Goal: Answer question/provide support: Share knowledge or assist other users

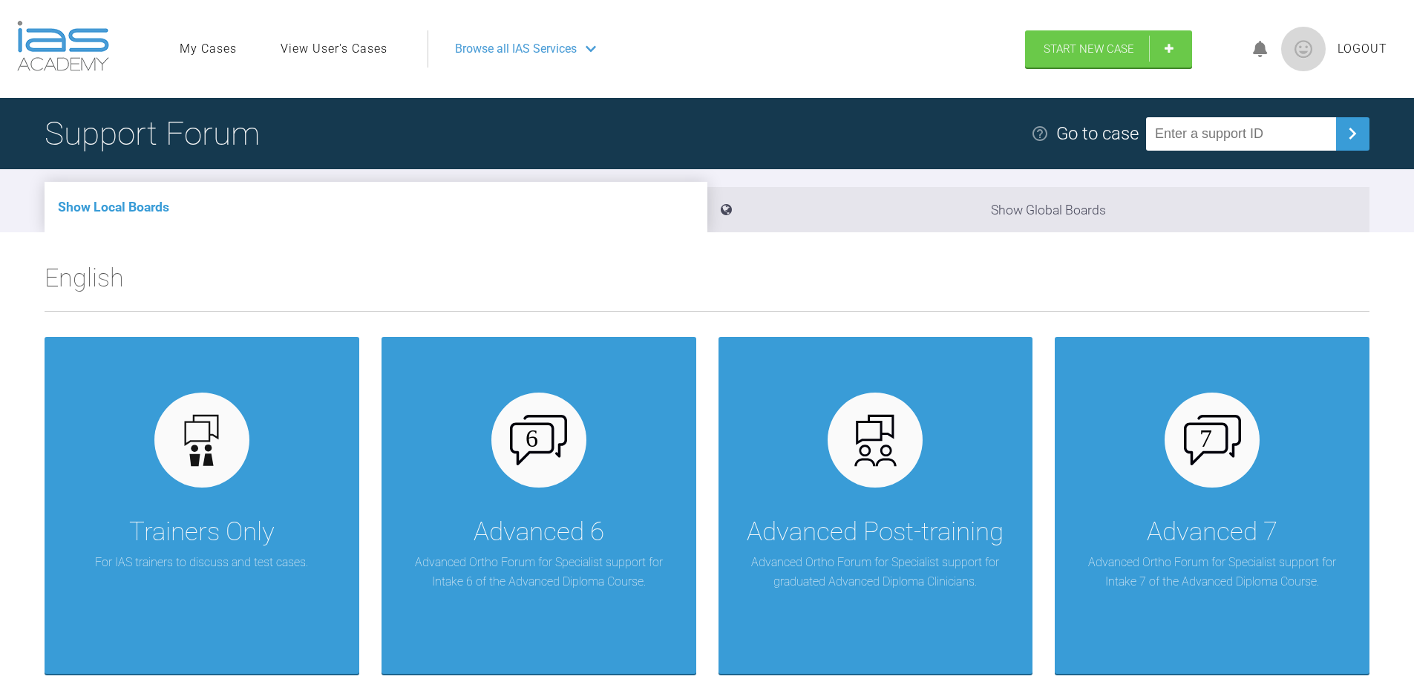
click at [347, 51] on link "View User's Cases" at bounding box center [333, 48] width 107 height 19
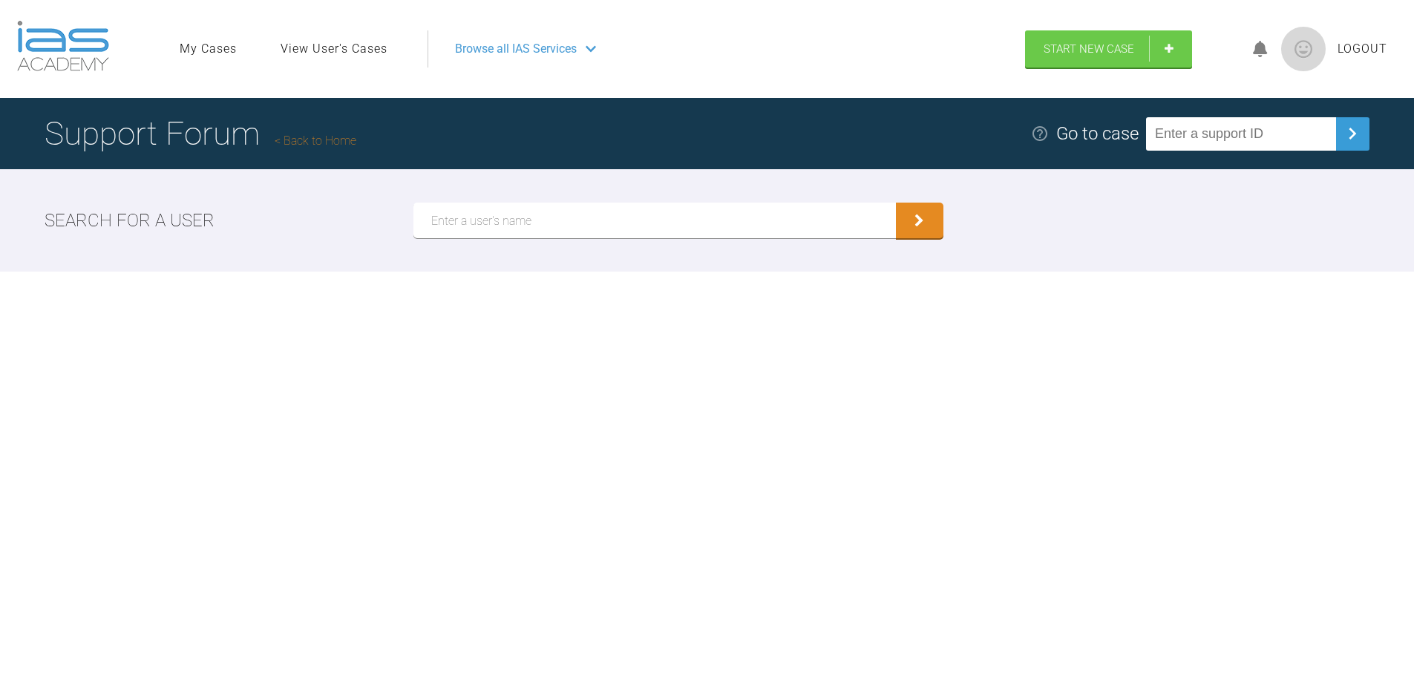
click at [465, 227] on input "text" at bounding box center [654, 221] width 482 height 36
type input "Bone"
click at [922, 229] on icon "submit" at bounding box center [919, 222] width 10 height 13
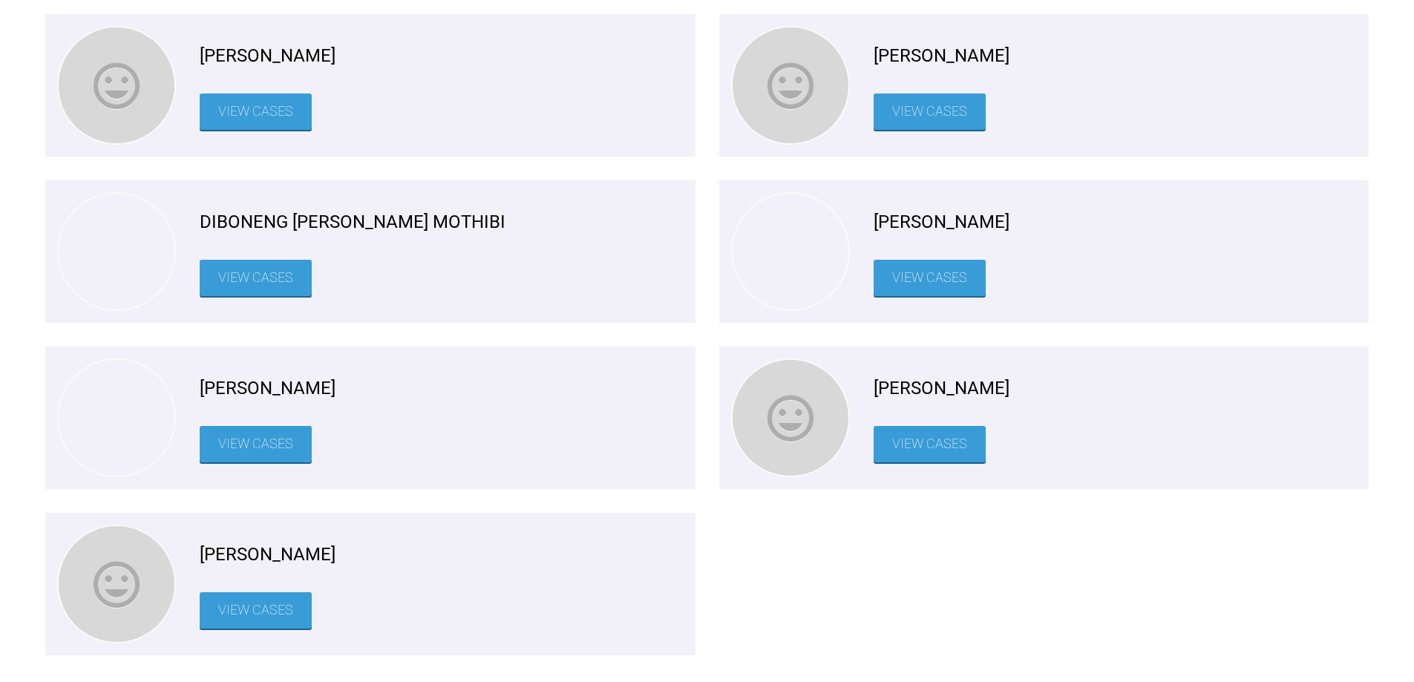
scroll to position [297, 0]
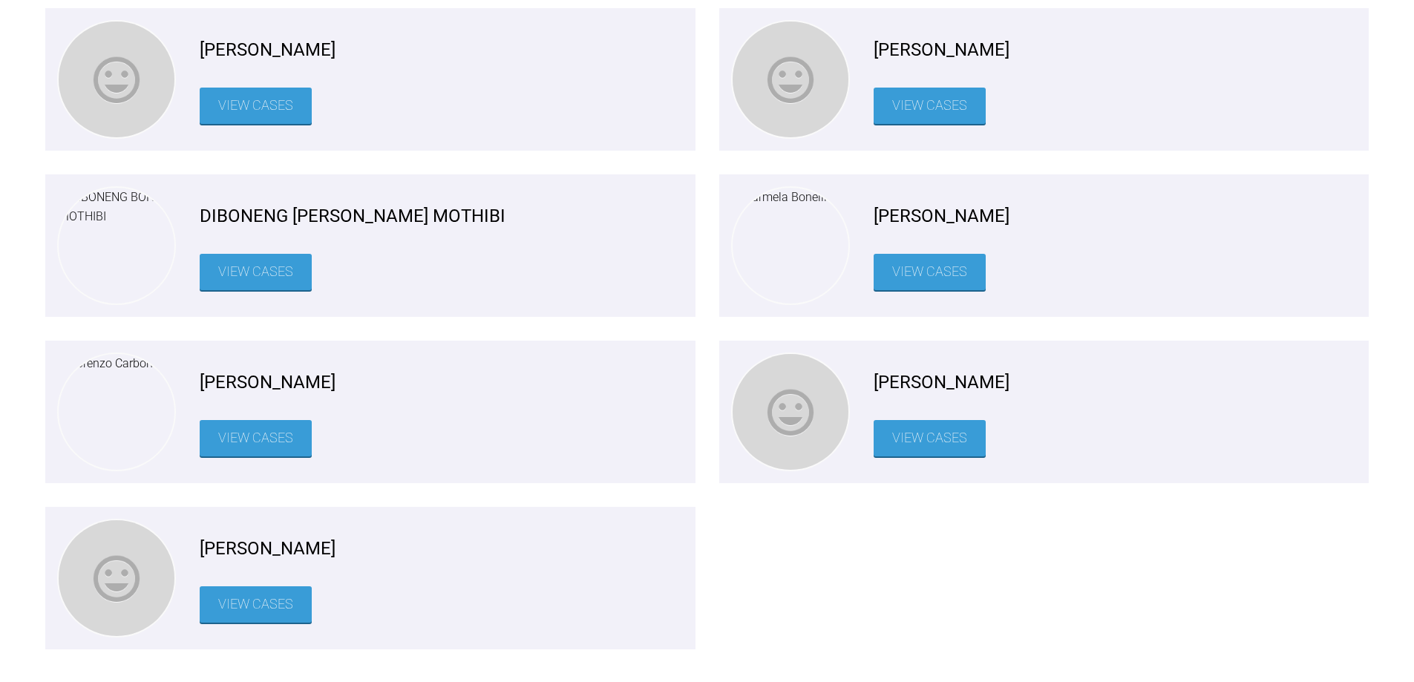
click at [934, 434] on link "View Cases" at bounding box center [929, 438] width 112 height 36
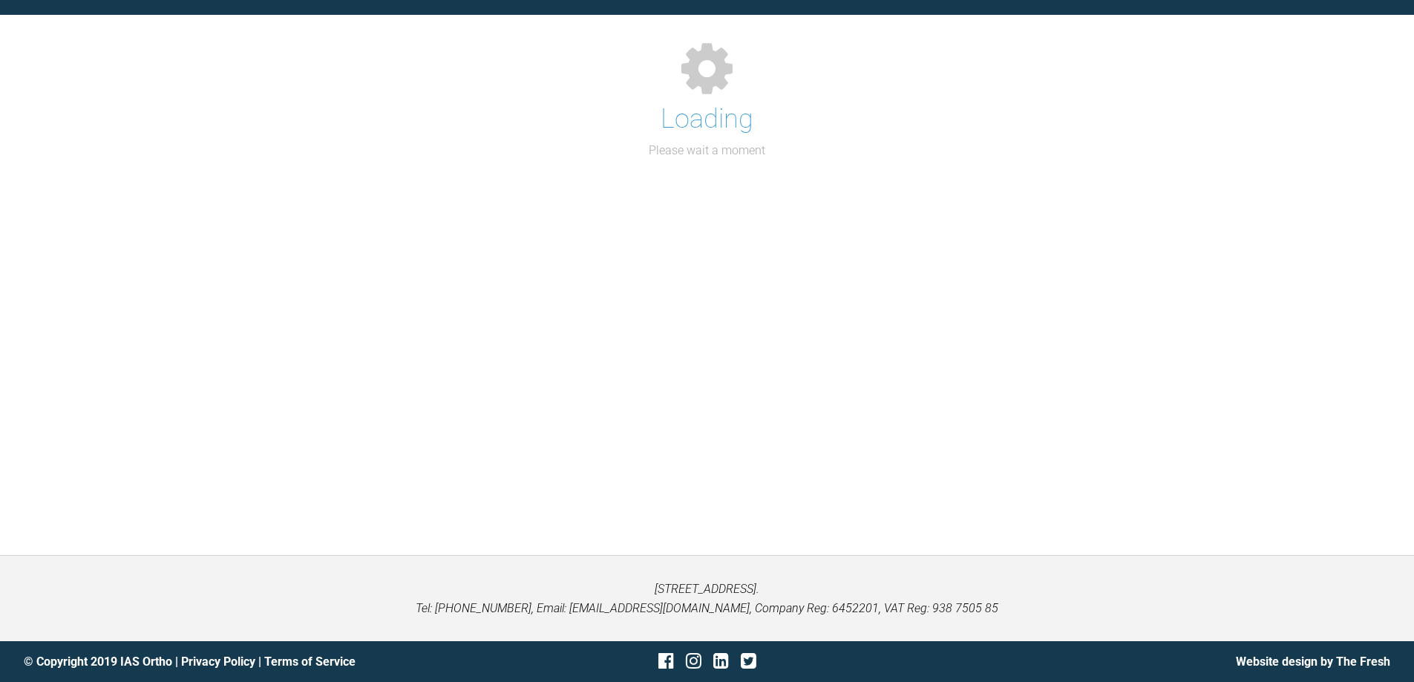
scroll to position [297, 0]
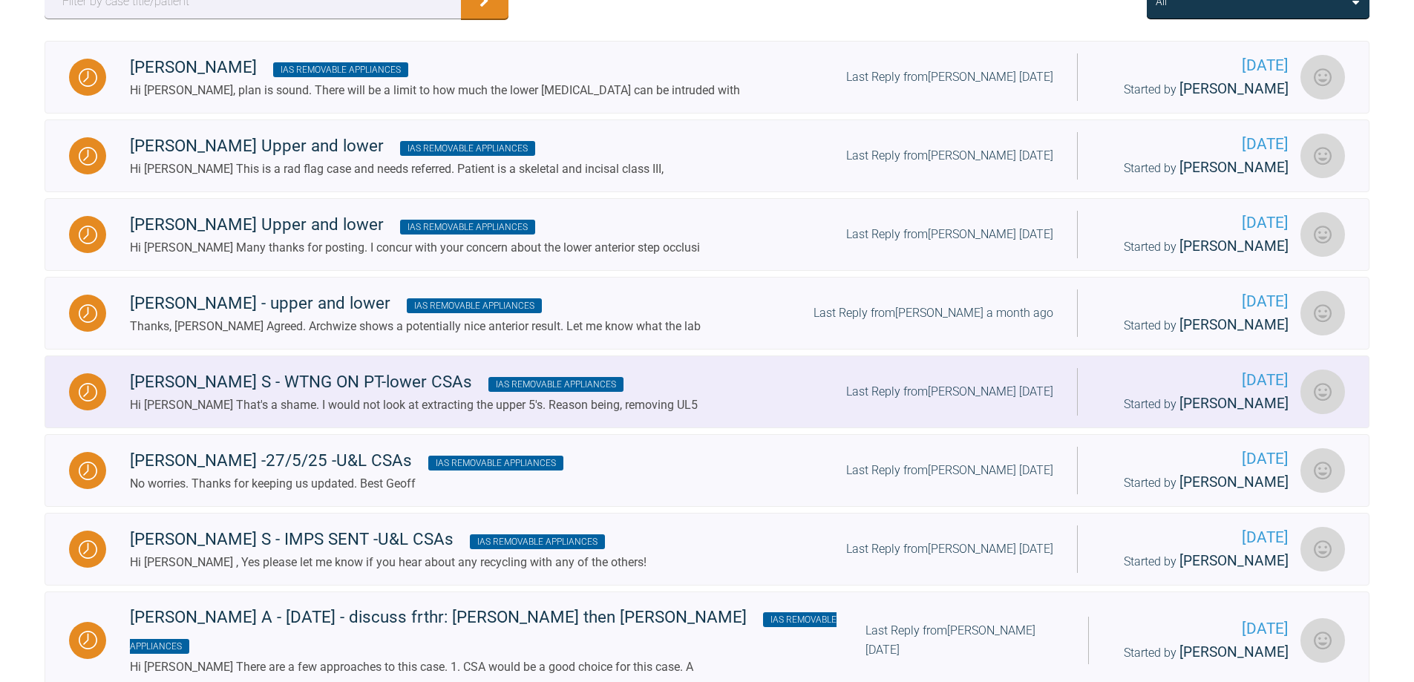
click at [329, 411] on div "Hi [PERSON_NAME] That's a shame. I would not look at extracting the upper 5's. …" at bounding box center [414, 405] width 568 height 19
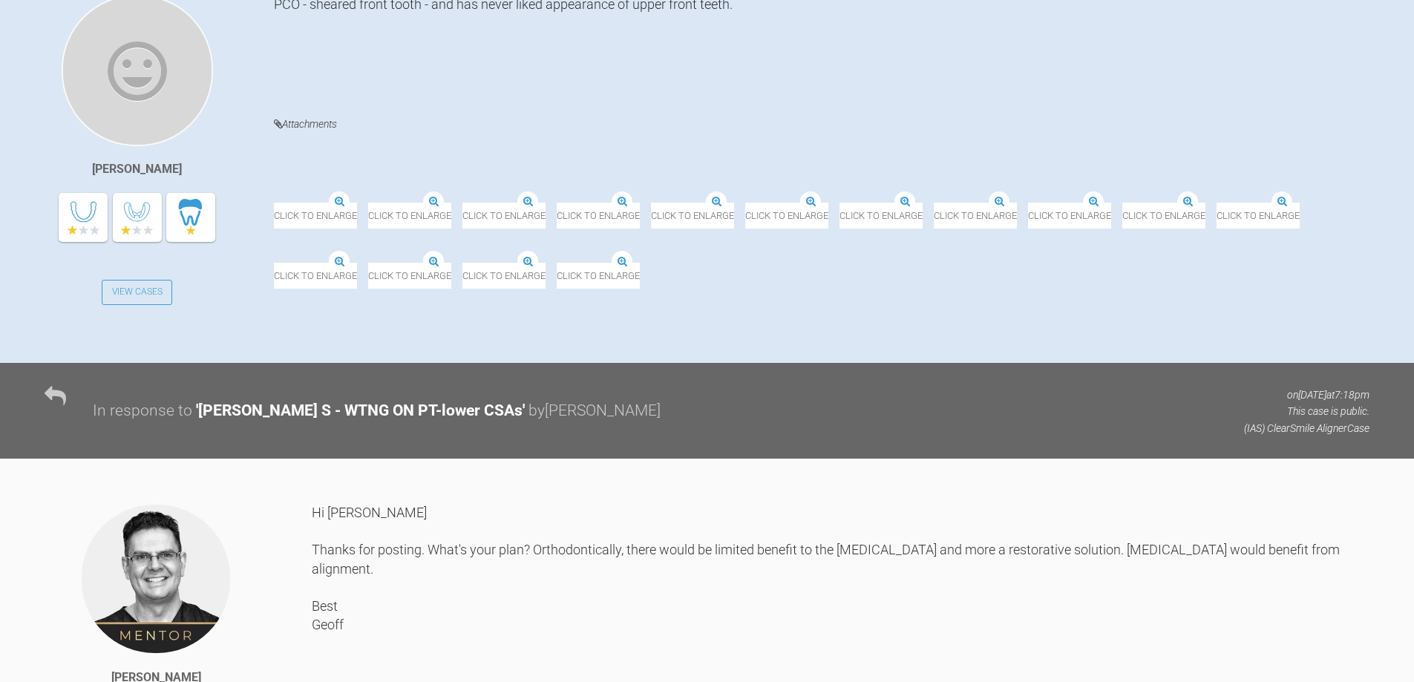
scroll to position [371, 0]
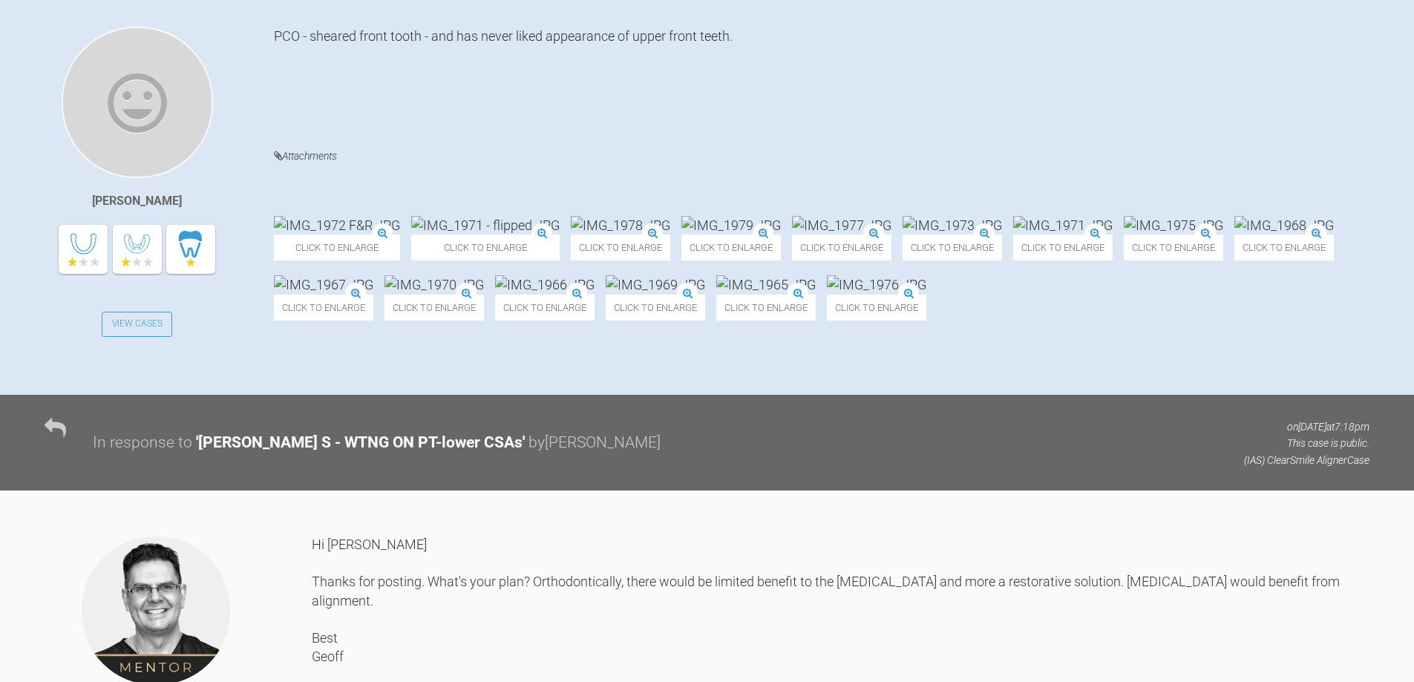
click at [370, 216] on img at bounding box center [337, 225] width 126 height 19
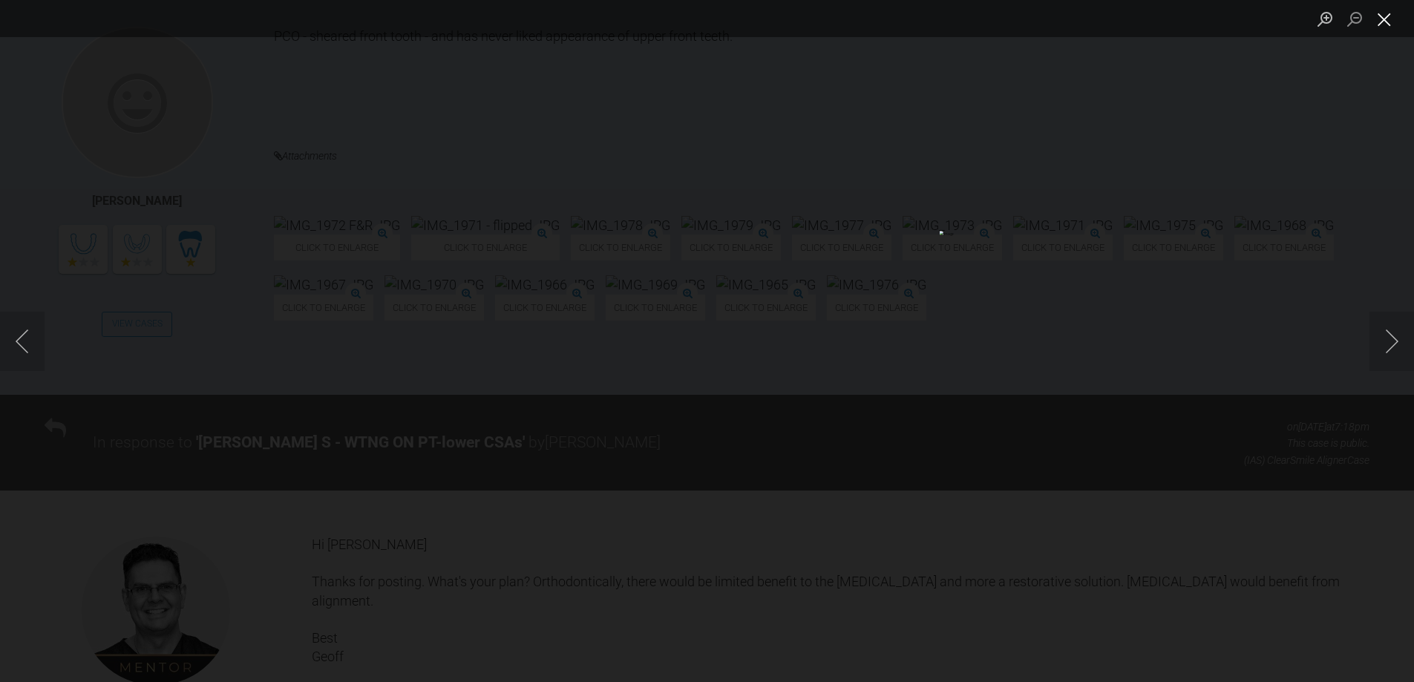
click at [1388, 21] on button "Close lightbox" at bounding box center [1384, 19] width 30 height 26
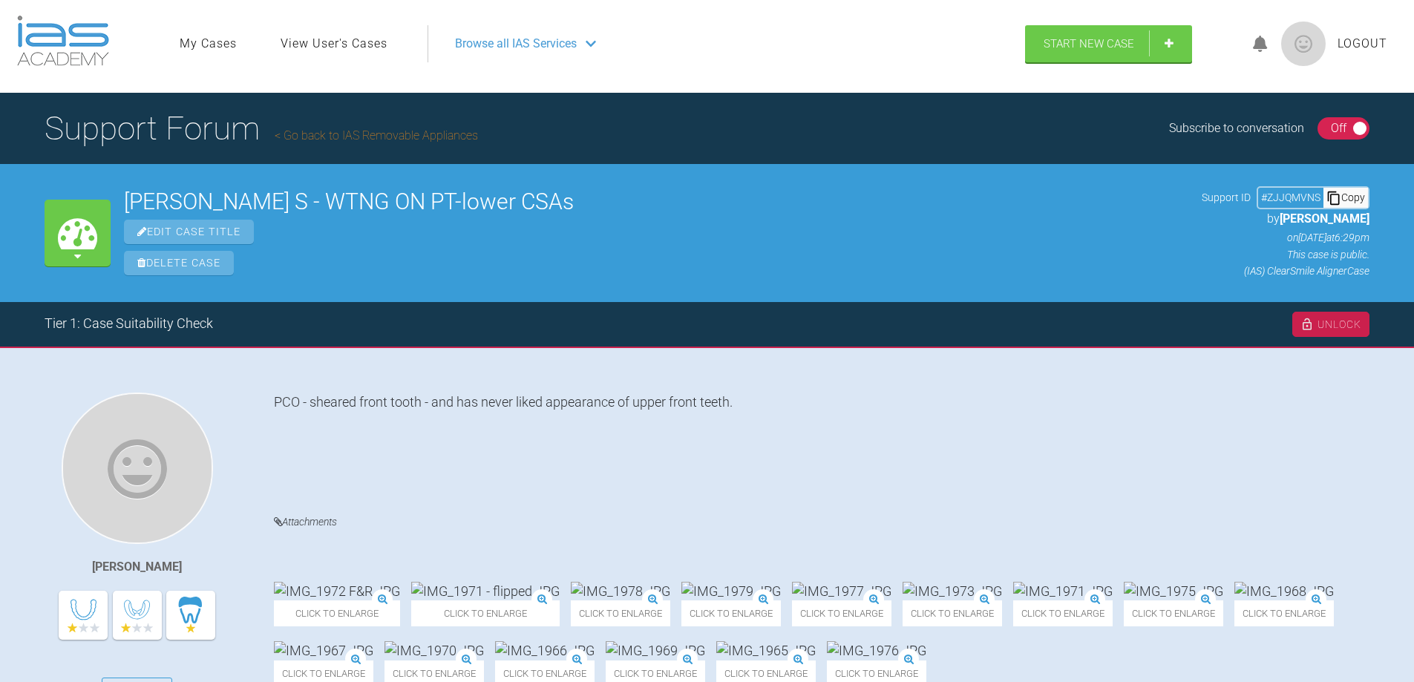
scroll to position [0, 0]
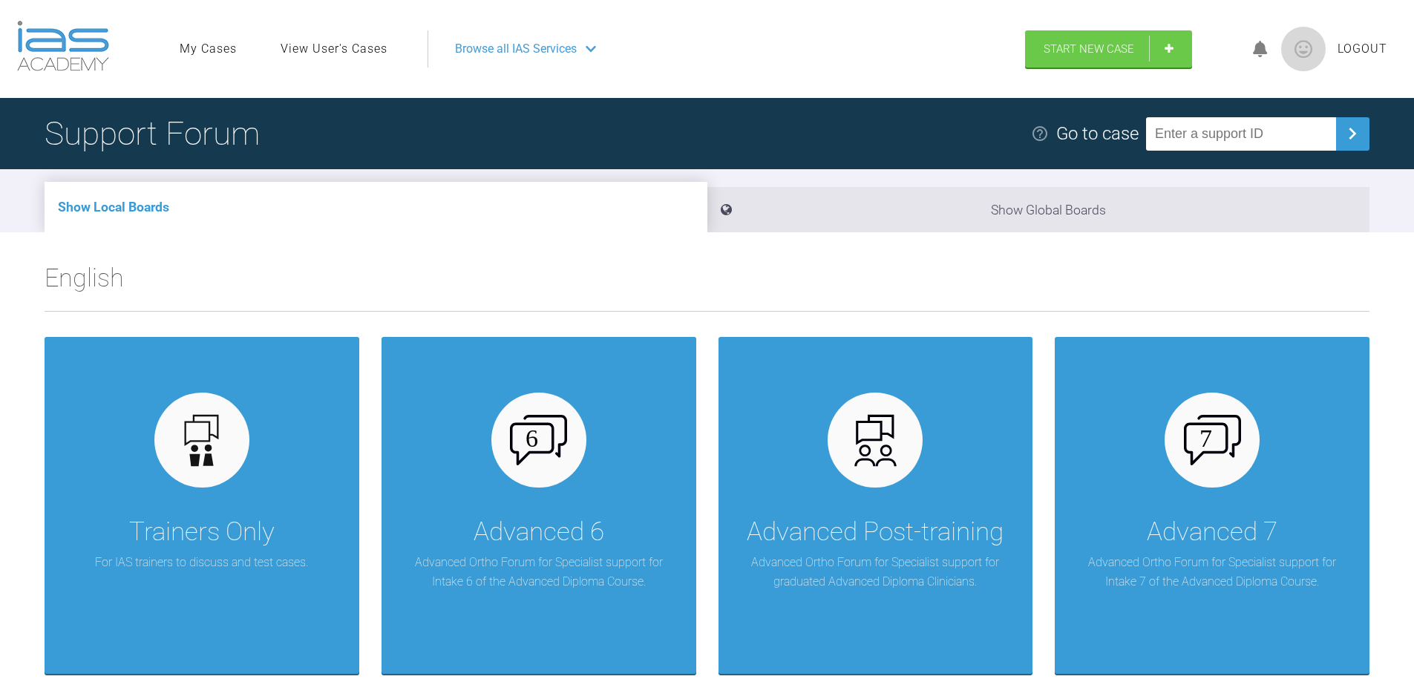
click at [355, 45] on link "View User's Cases" at bounding box center [333, 48] width 107 height 19
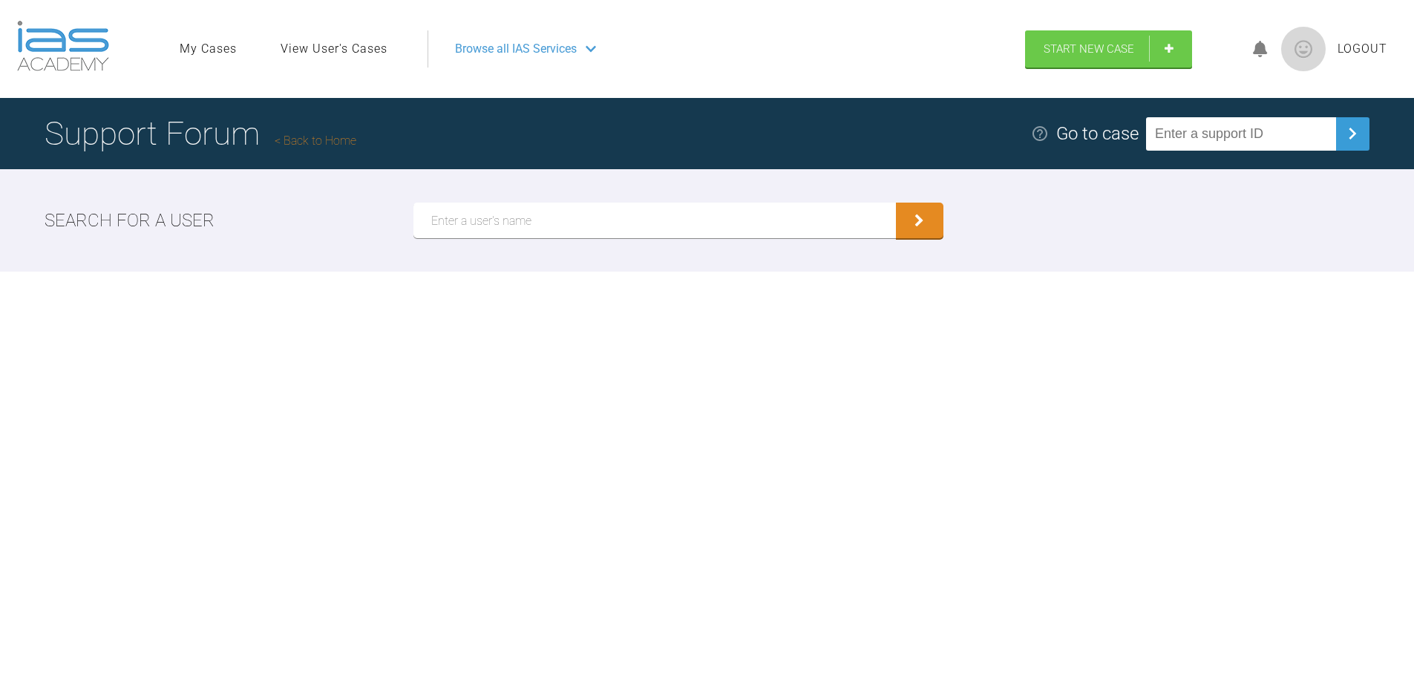
click at [465, 229] on input "text" at bounding box center [654, 221] width 482 height 36
type input "Bone"
drag, startPoint x: 918, startPoint y: 228, endPoint x: 827, endPoint y: 272, distance: 101.2
click at [919, 227] on icon "submit" at bounding box center [919, 220] width 10 height 13
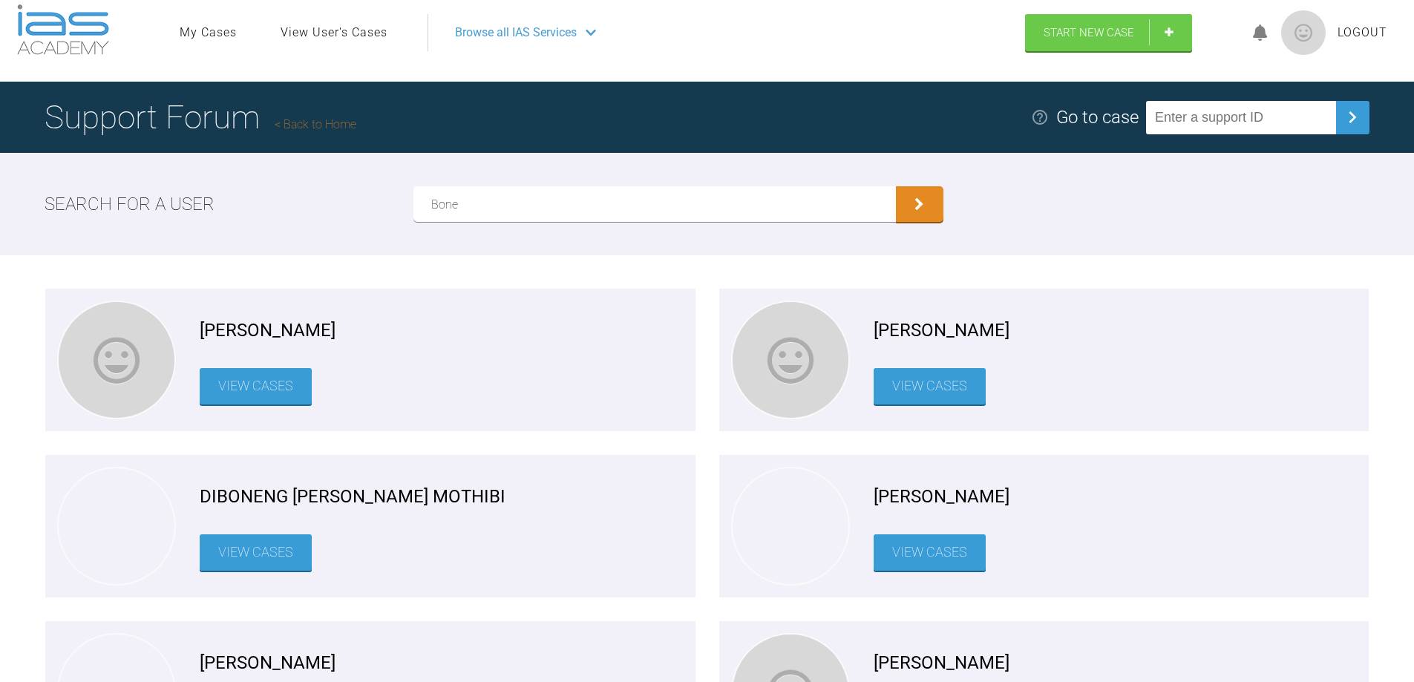
scroll to position [297, 0]
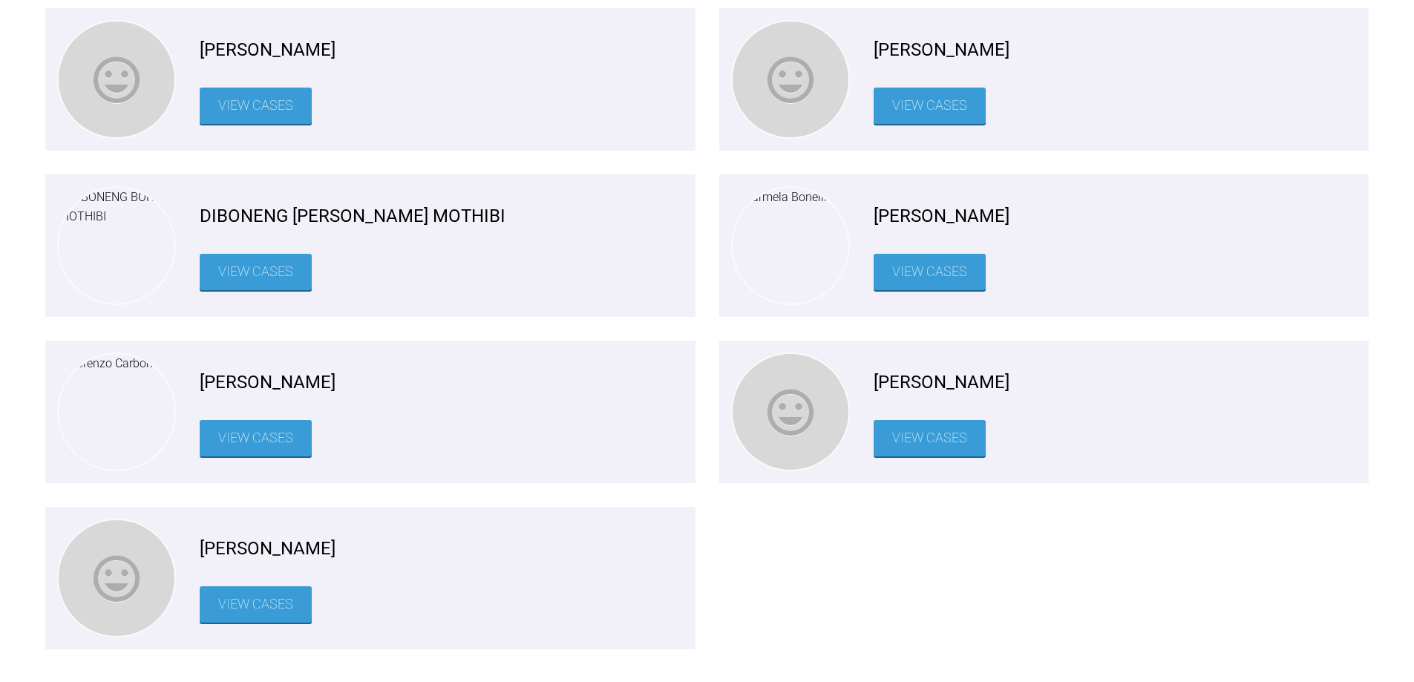
click at [942, 432] on link "View Cases" at bounding box center [929, 438] width 112 height 36
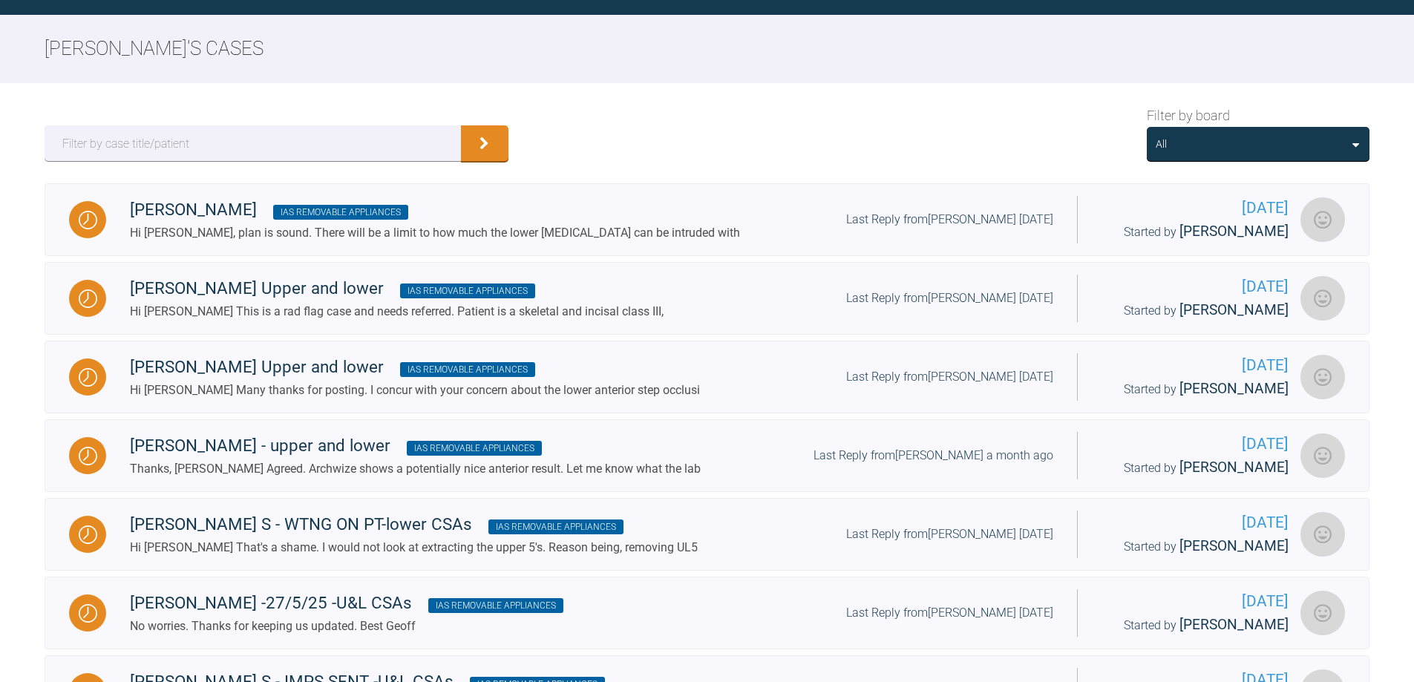
scroll to position [297, 0]
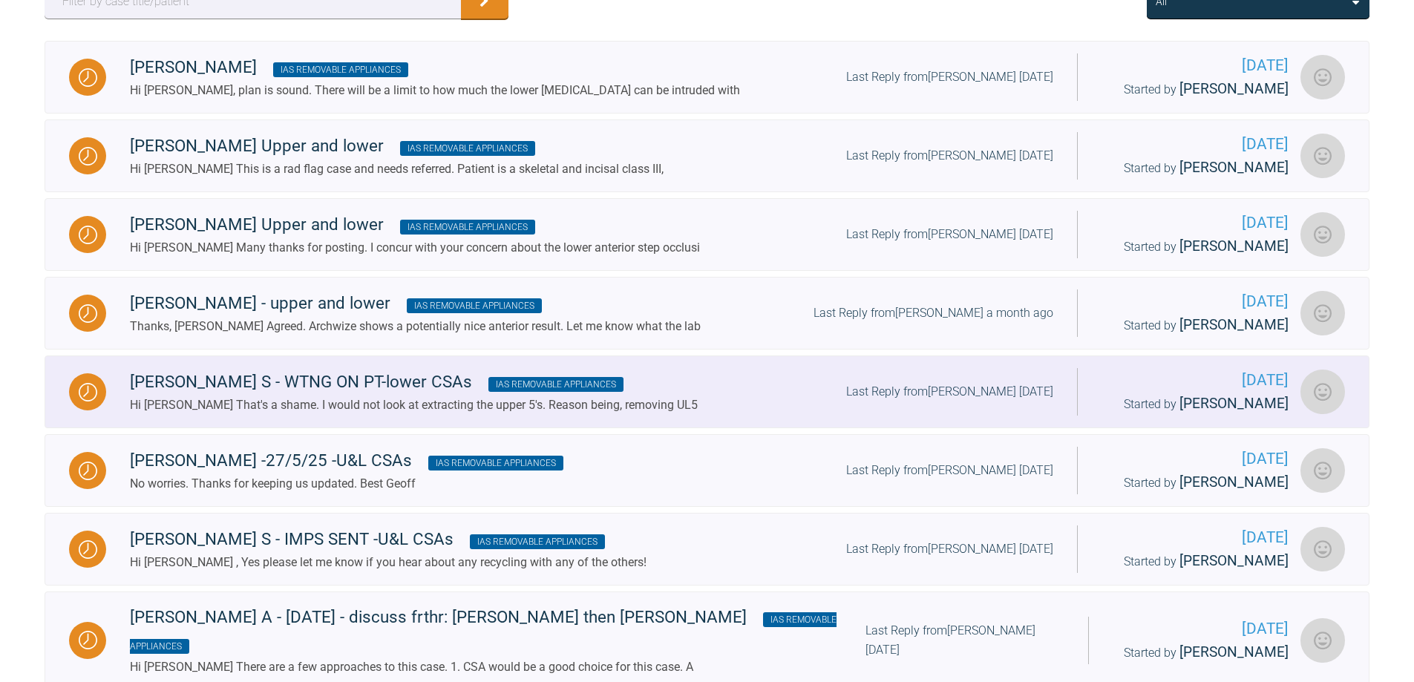
click at [336, 394] on div "[PERSON_NAME] S - WTNG ON PT-lower CSAs IAS Removable Appliances" at bounding box center [414, 382] width 568 height 27
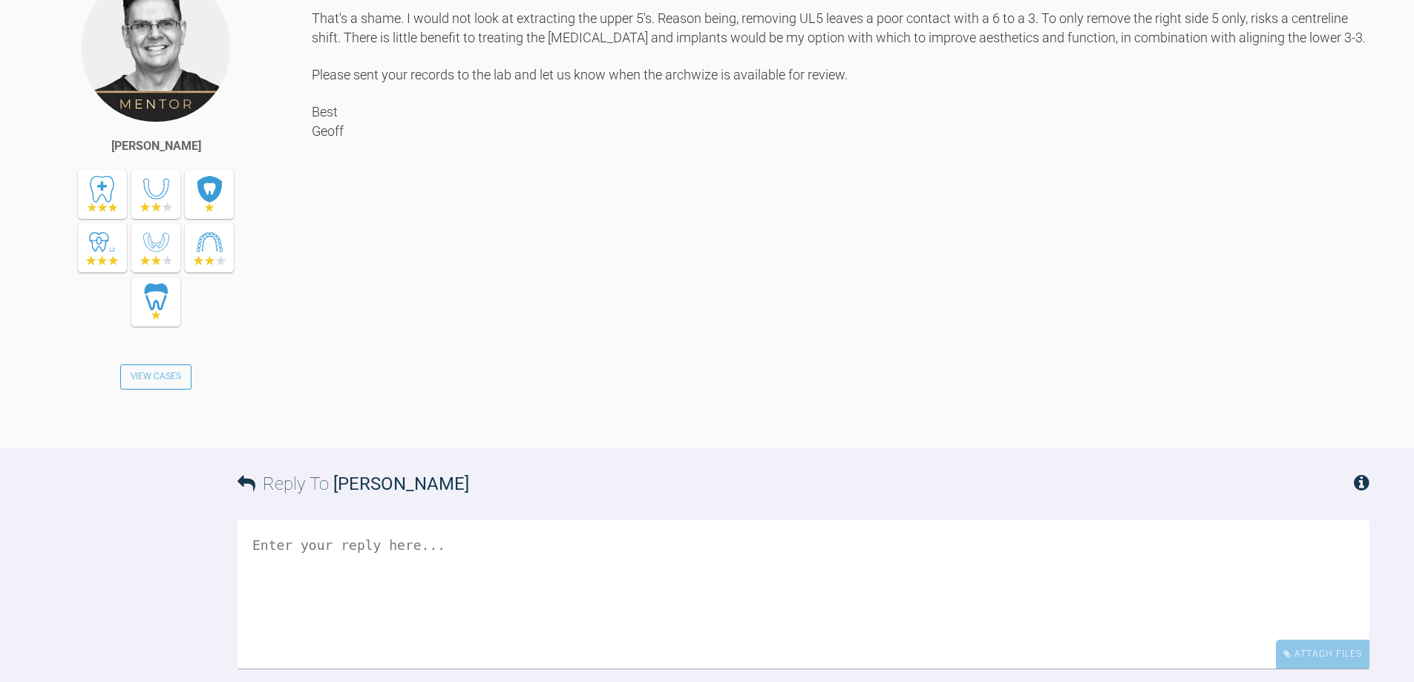
scroll to position [2078, 0]
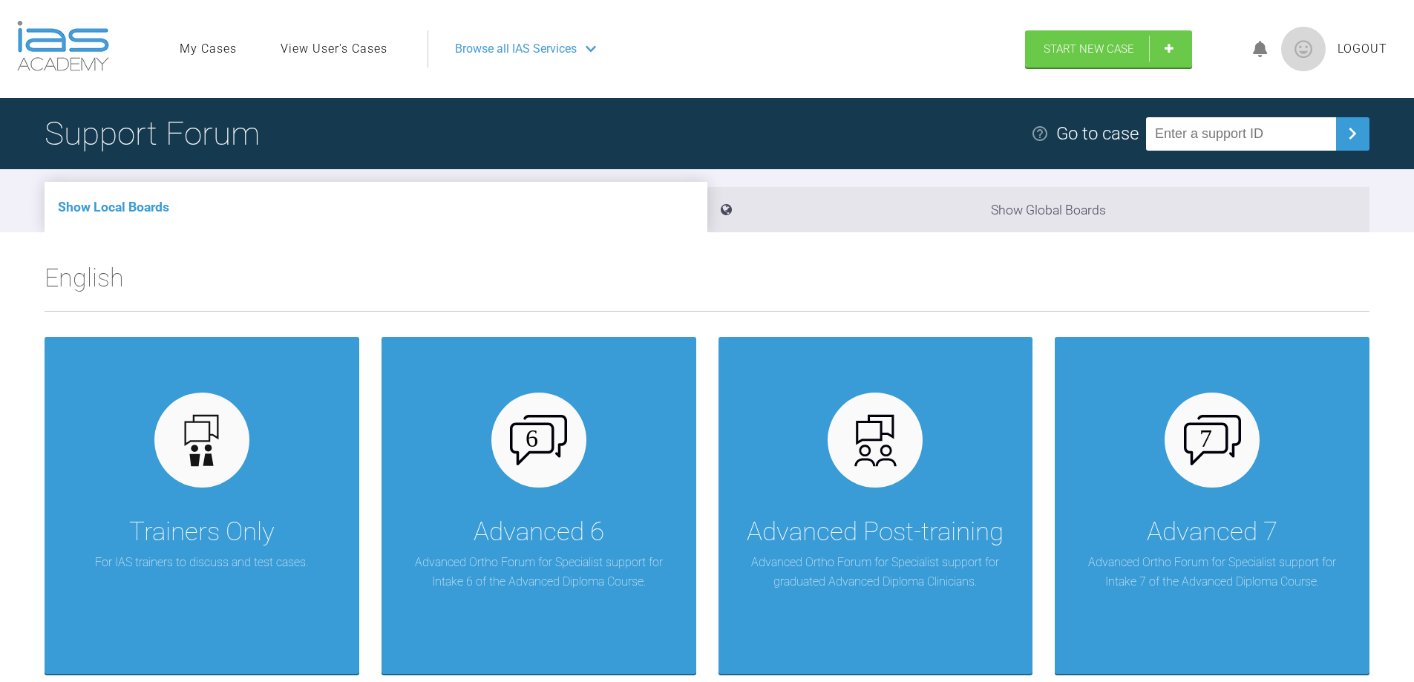
click at [303, 49] on link "View User's Cases" at bounding box center [333, 48] width 107 height 19
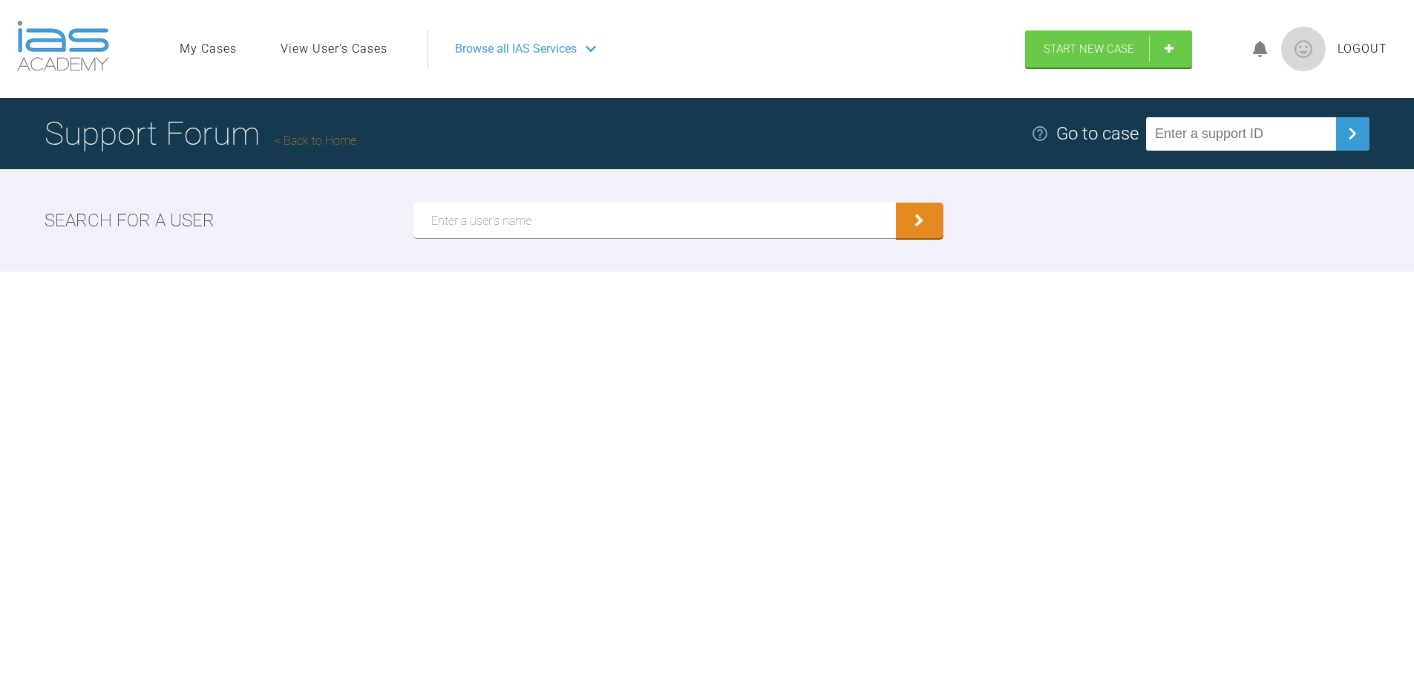
click at [491, 219] on input "text" at bounding box center [654, 221] width 482 height 36
type input "Bone"
click at [914, 223] on icon "submit" at bounding box center [919, 222] width 10 height 13
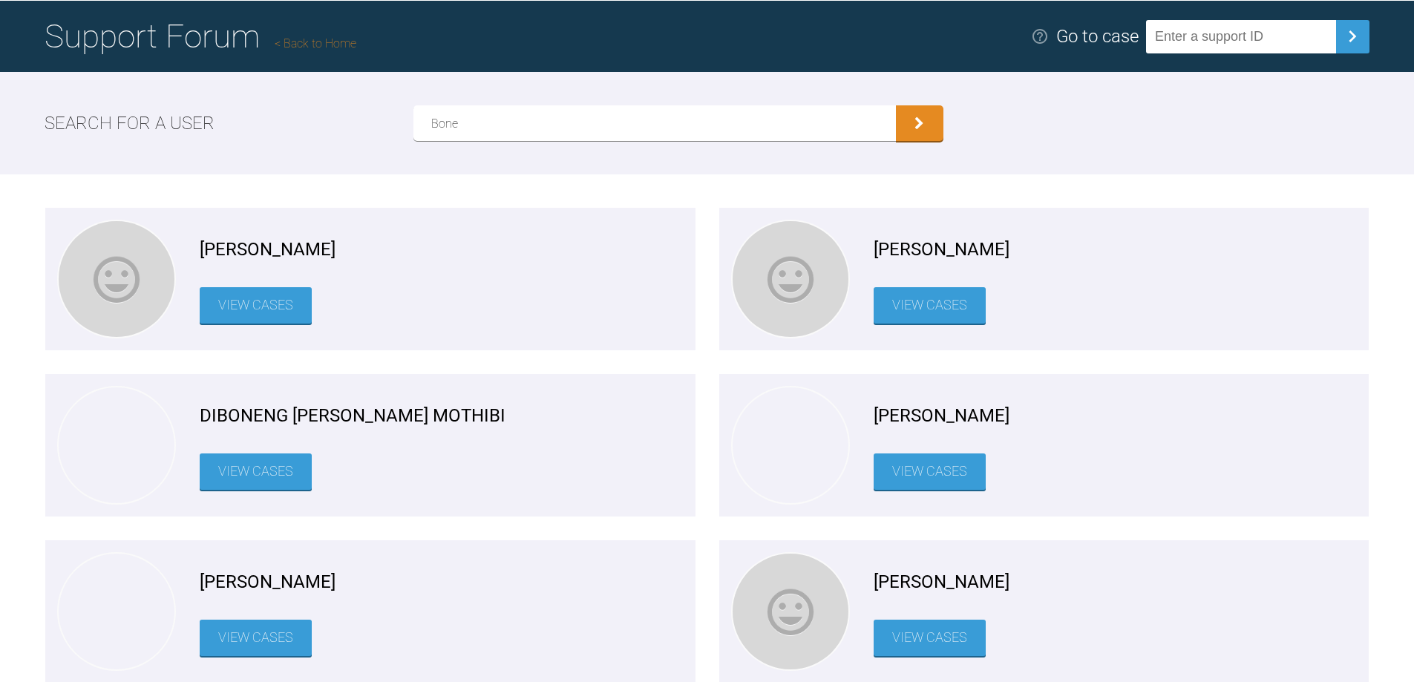
scroll to position [297, 0]
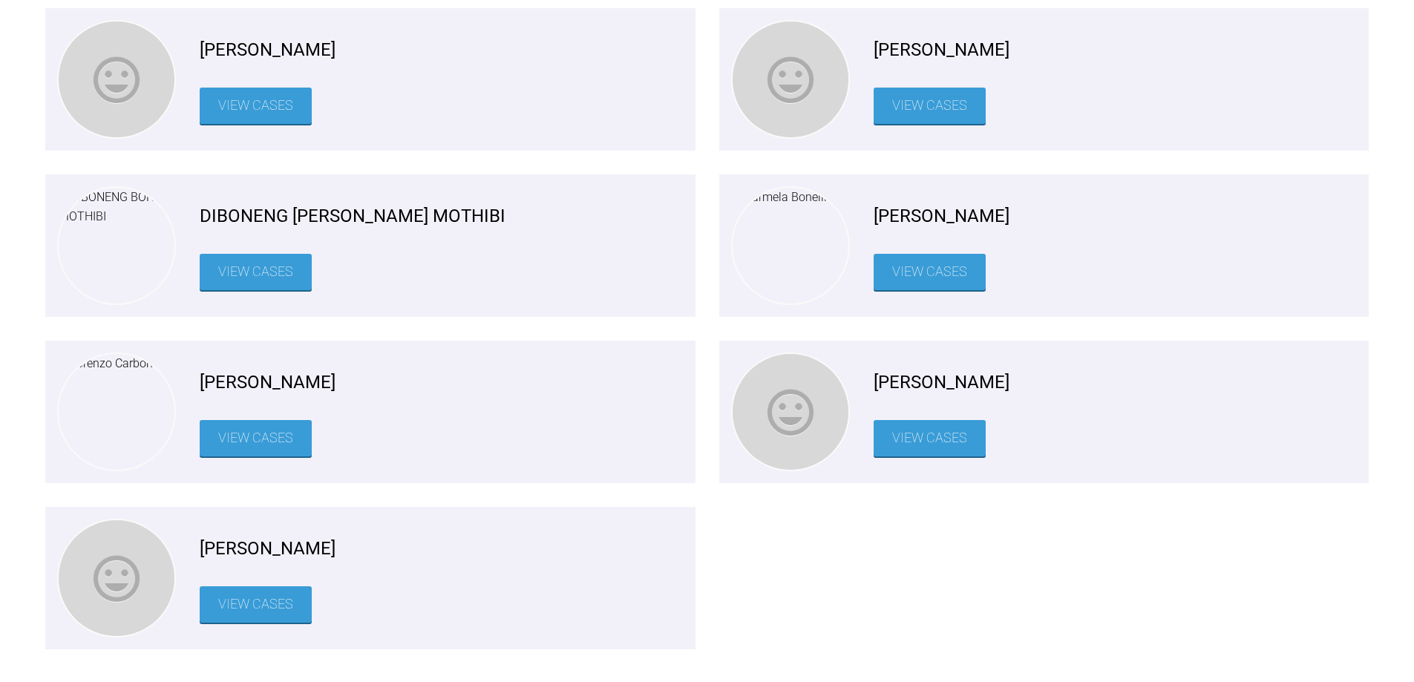
click at [946, 432] on link "View Cases" at bounding box center [929, 438] width 112 height 36
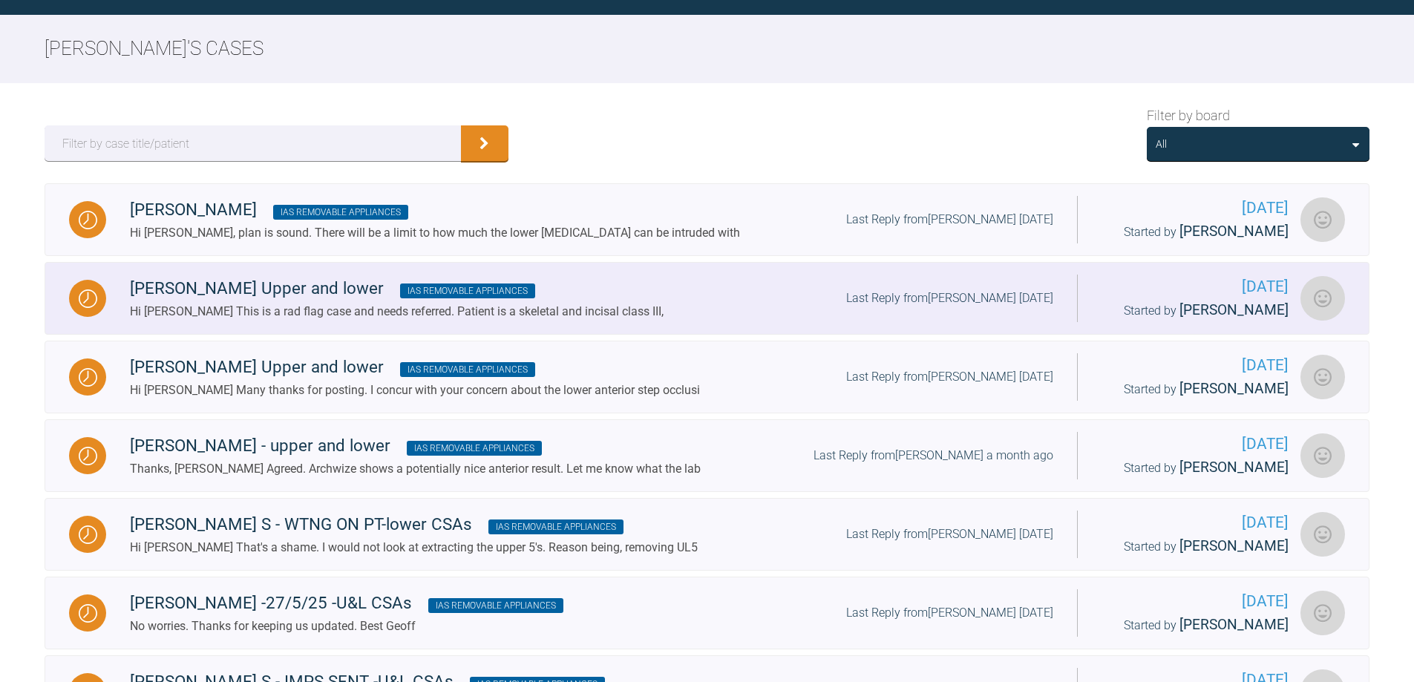
scroll to position [297, 0]
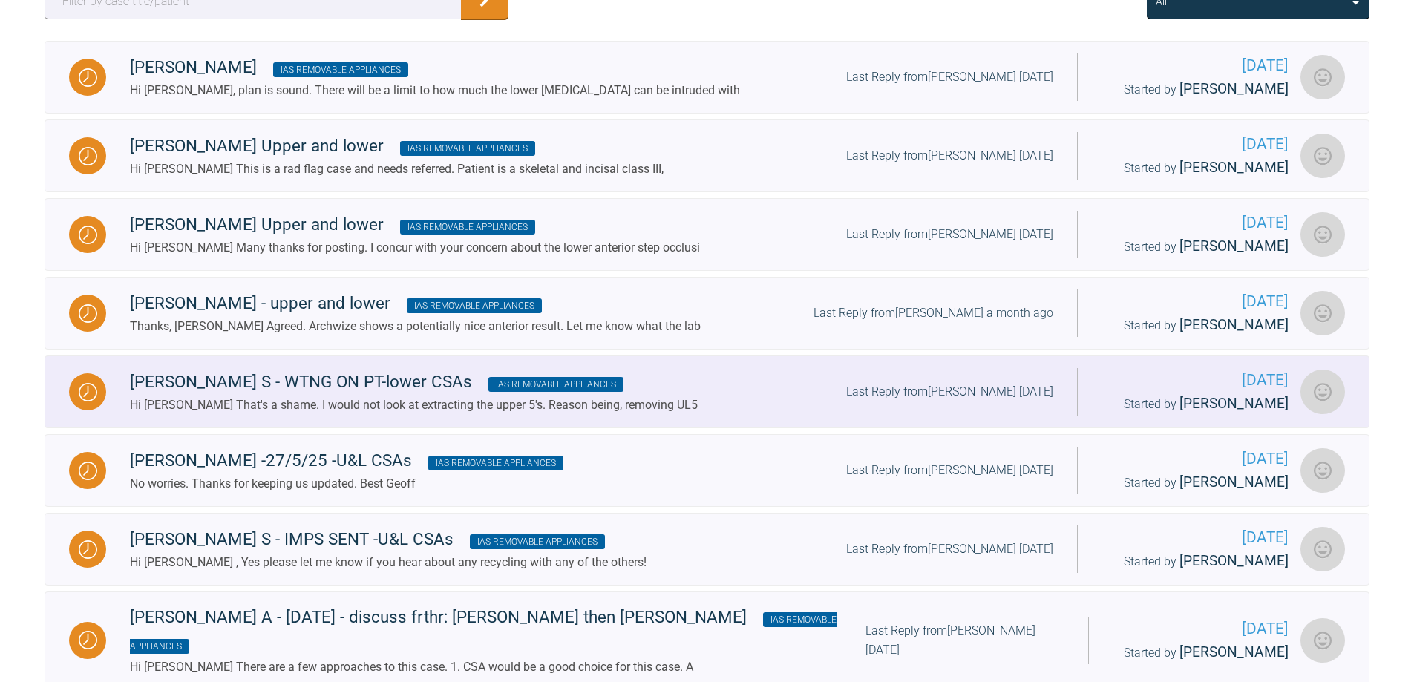
click at [309, 393] on div "[PERSON_NAME] S - WTNG ON PT-lower CSAs IAS Removable Appliances" at bounding box center [414, 382] width 568 height 27
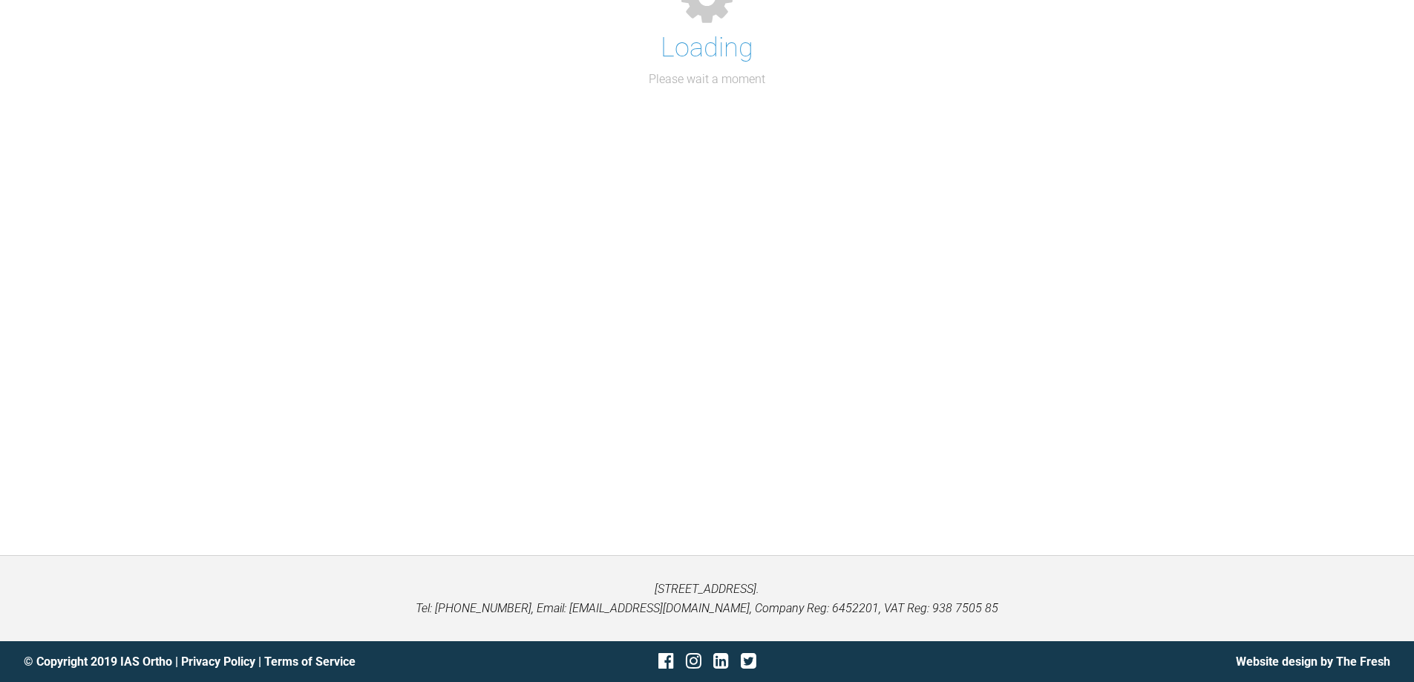
scroll to position [297, 0]
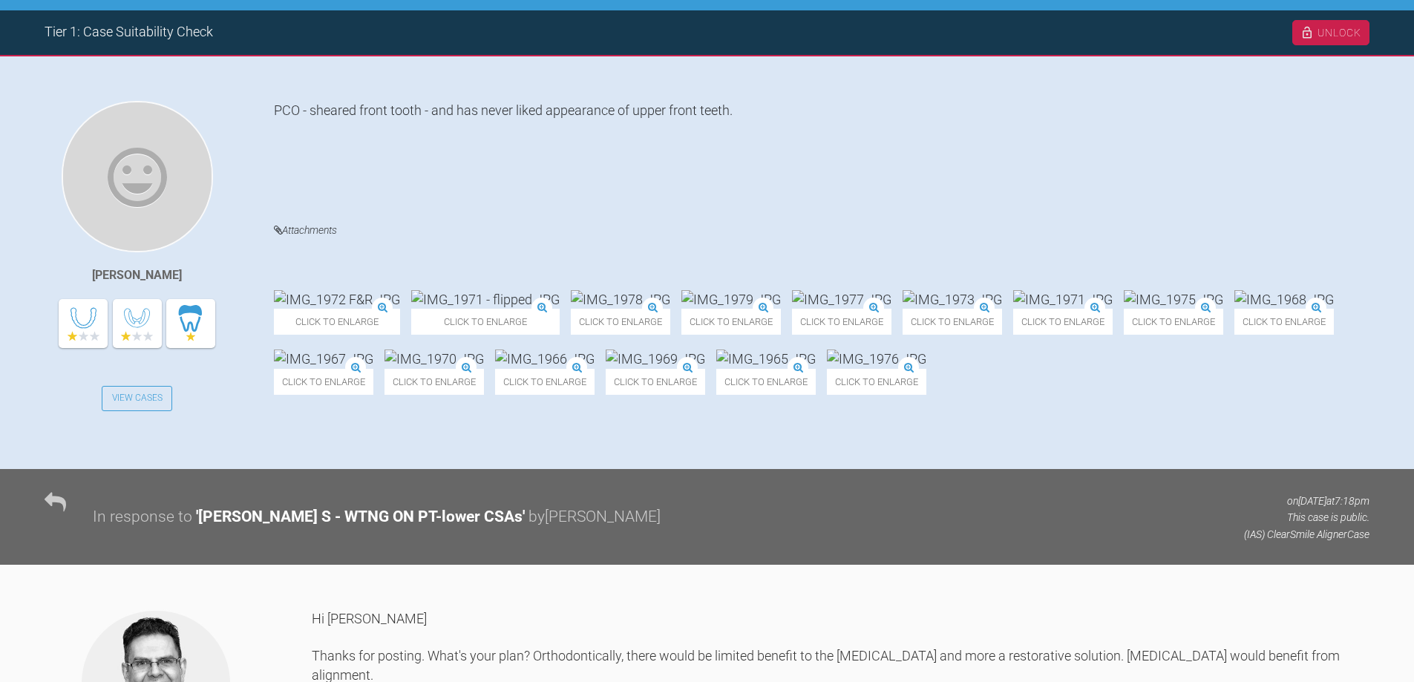
click at [373, 368] on img at bounding box center [323, 359] width 99 height 19
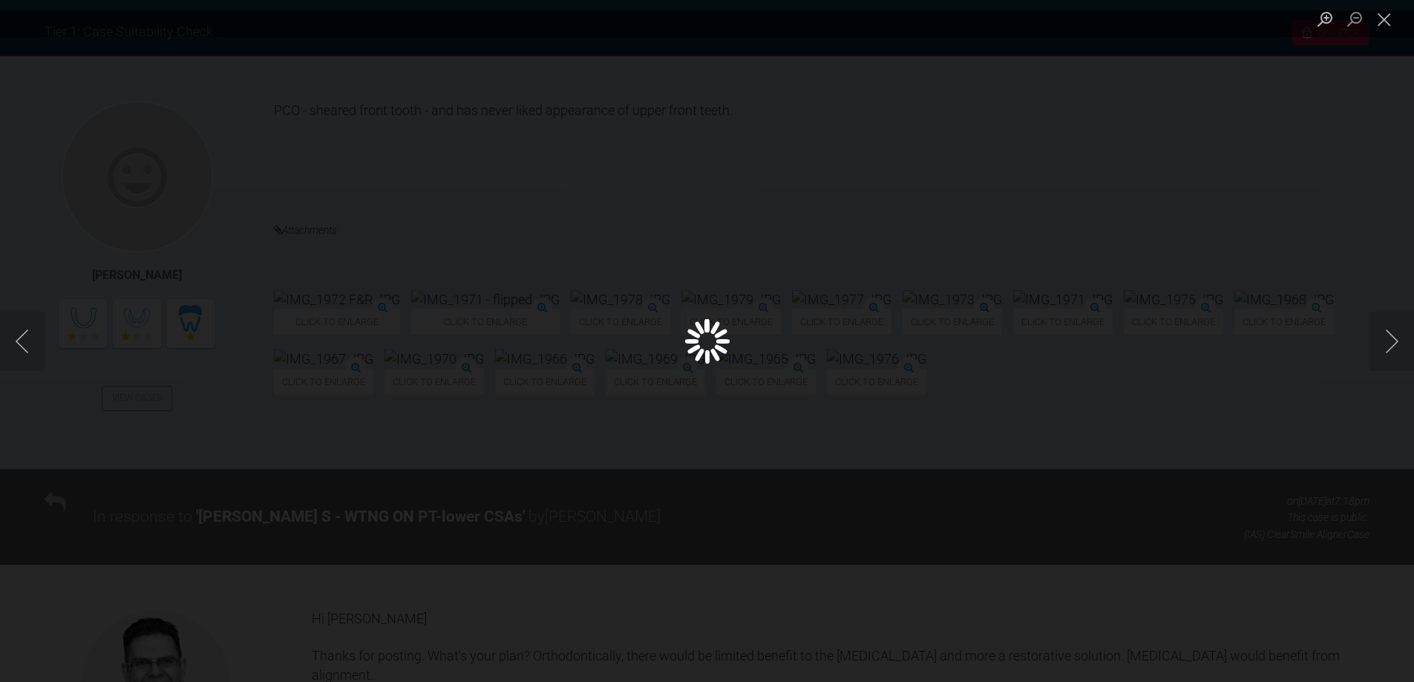
click at [825, 394] on div "Lightbox" at bounding box center [707, 341] width 1414 height 682
click at [1381, 14] on button "Close lightbox" at bounding box center [1384, 19] width 30 height 26
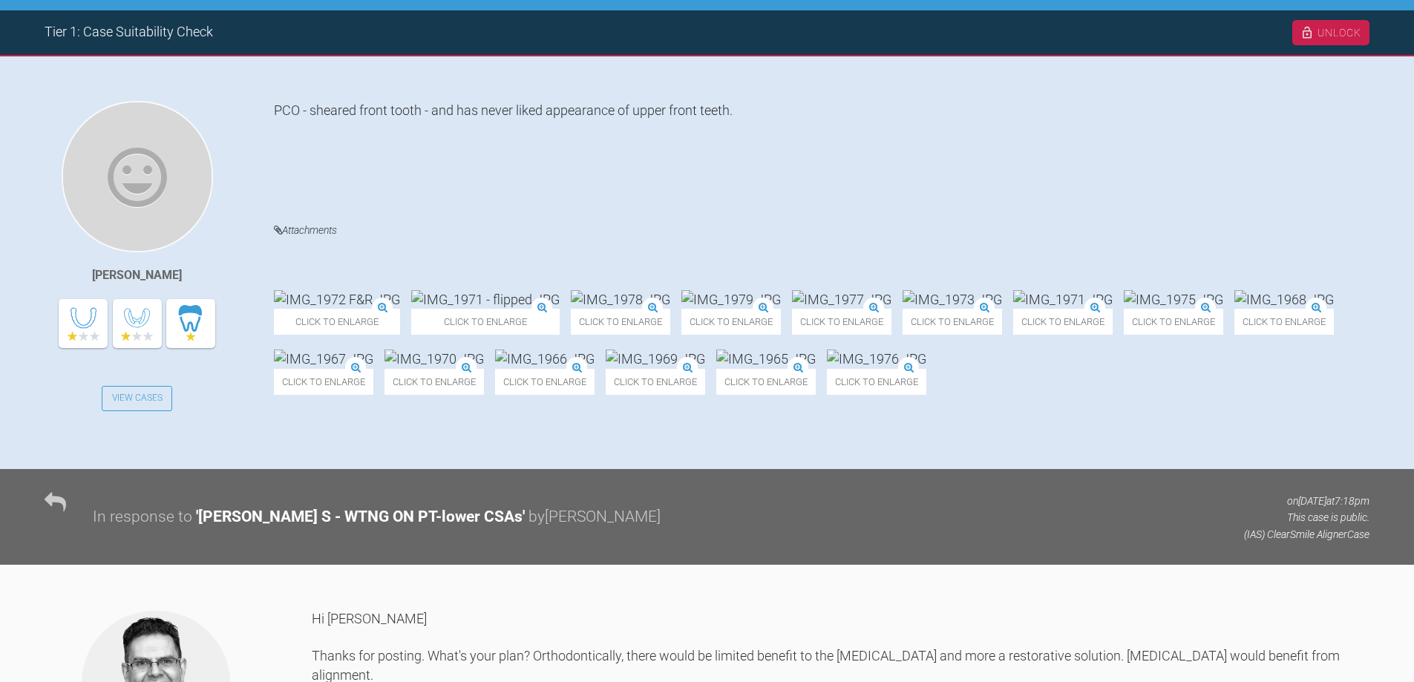
click at [373, 351] on div "Click to enlarge" at bounding box center [323, 372] width 99 height 45
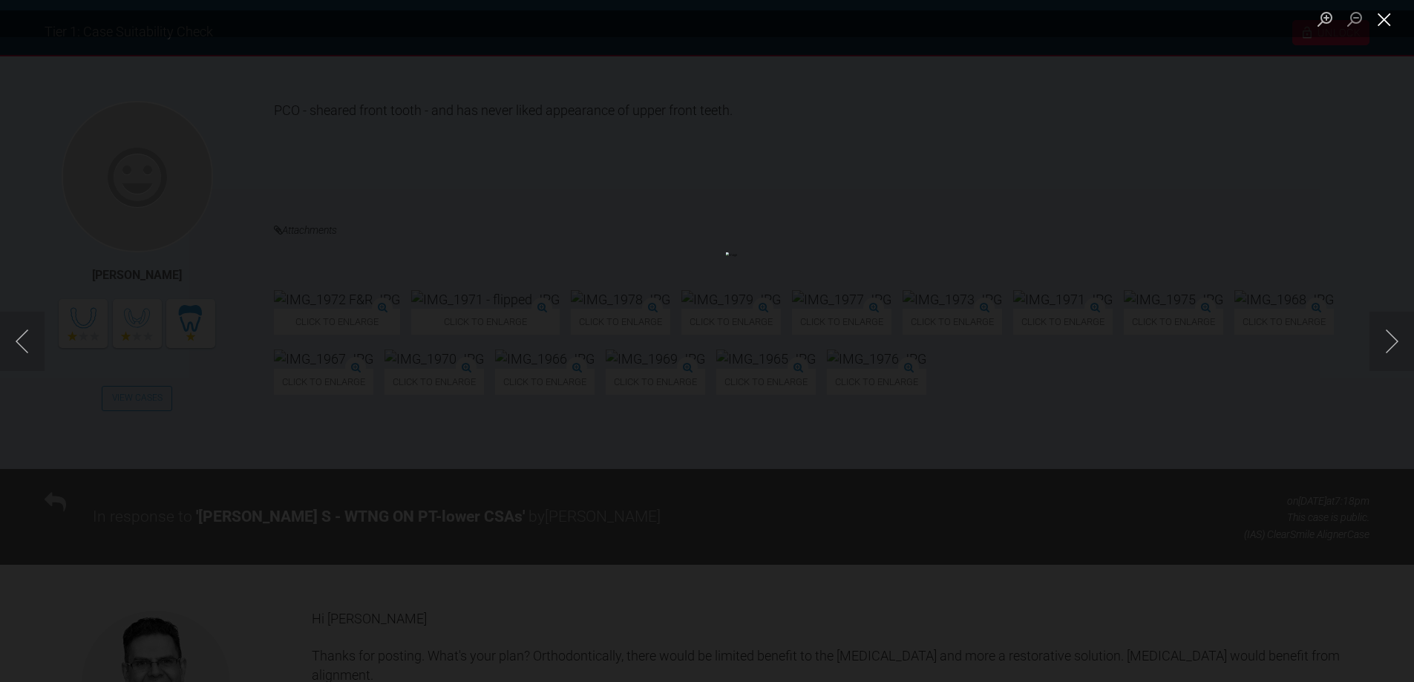
click at [1389, 22] on button "Close lightbox" at bounding box center [1384, 19] width 30 height 26
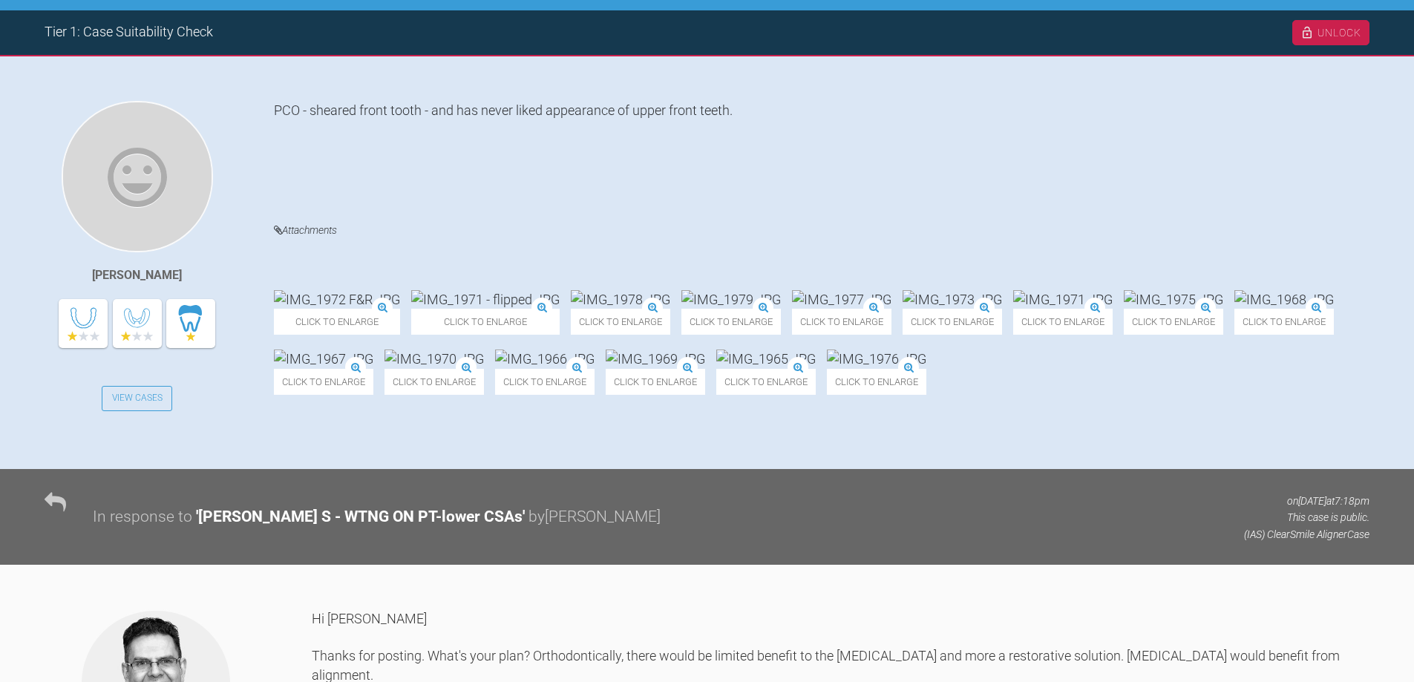
click at [827, 368] on img at bounding box center [876, 359] width 99 height 19
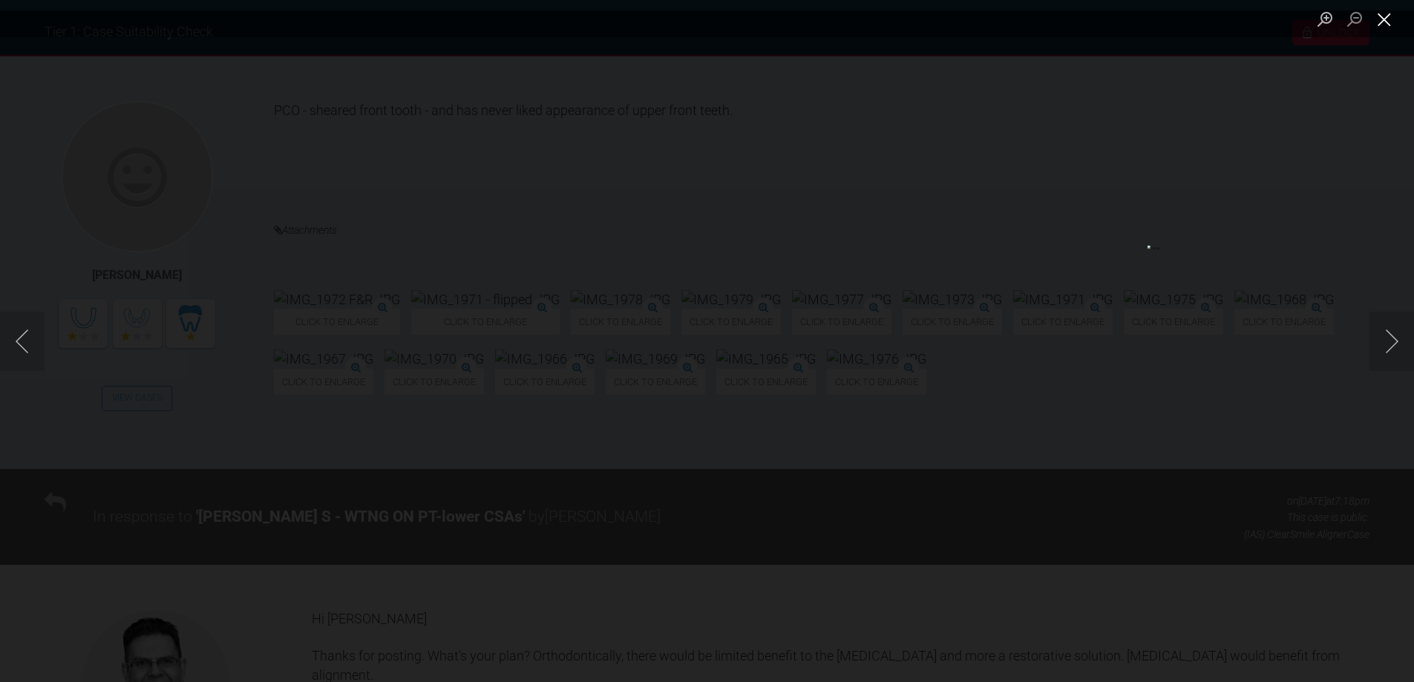
click at [1385, 24] on button "Close lightbox" at bounding box center [1384, 19] width 30 height 26
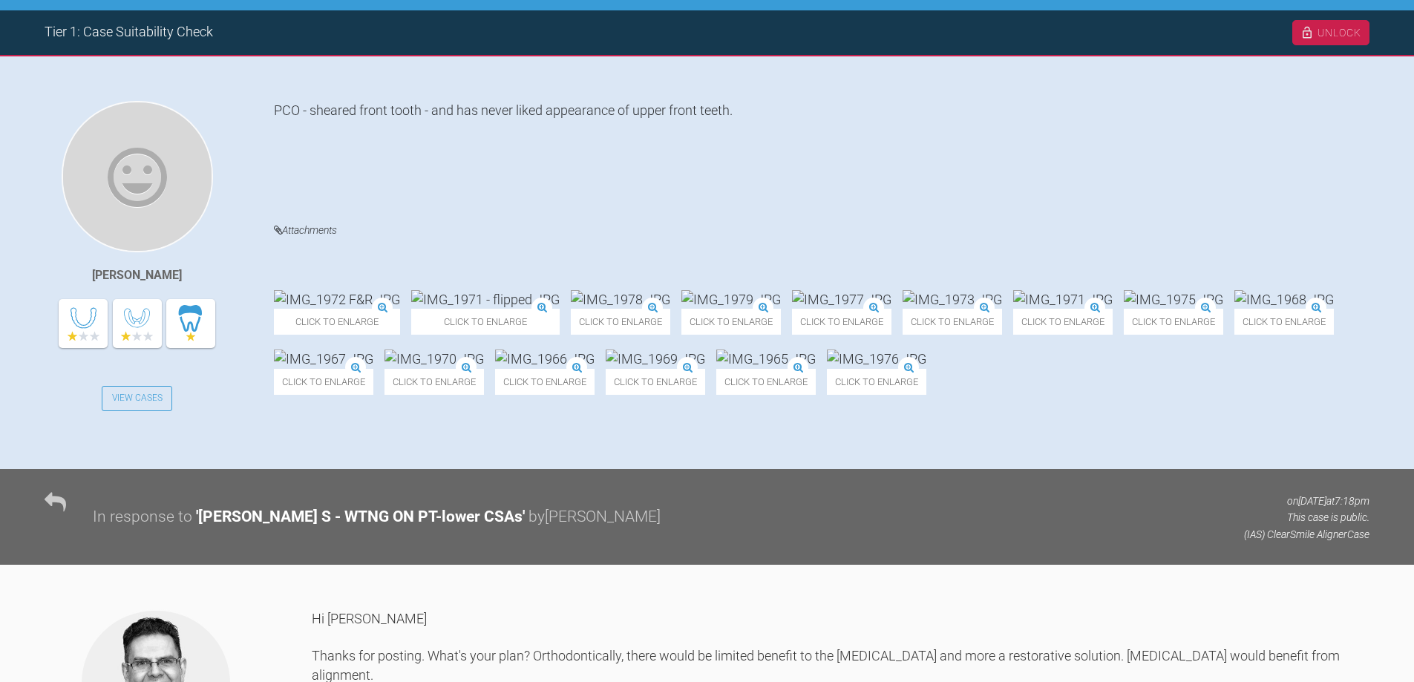
click at [360, 290] on img at bounding box center [337, 299] width 126 height 19
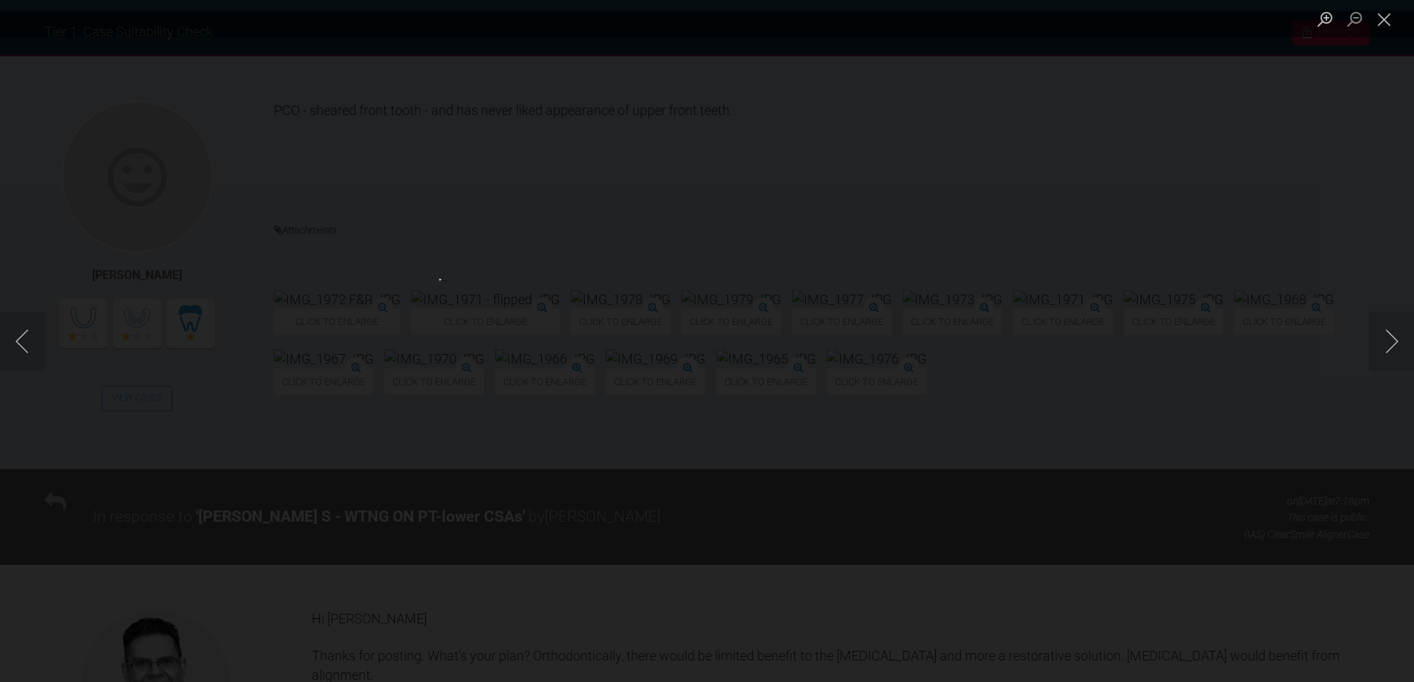
click at [1391, 341] on button "Next image" at bounding box center [1391, 341] width 45 height 59
click at [1392, 341] on button "Next image" at bounding box center [1391, 341] width 45 height 59
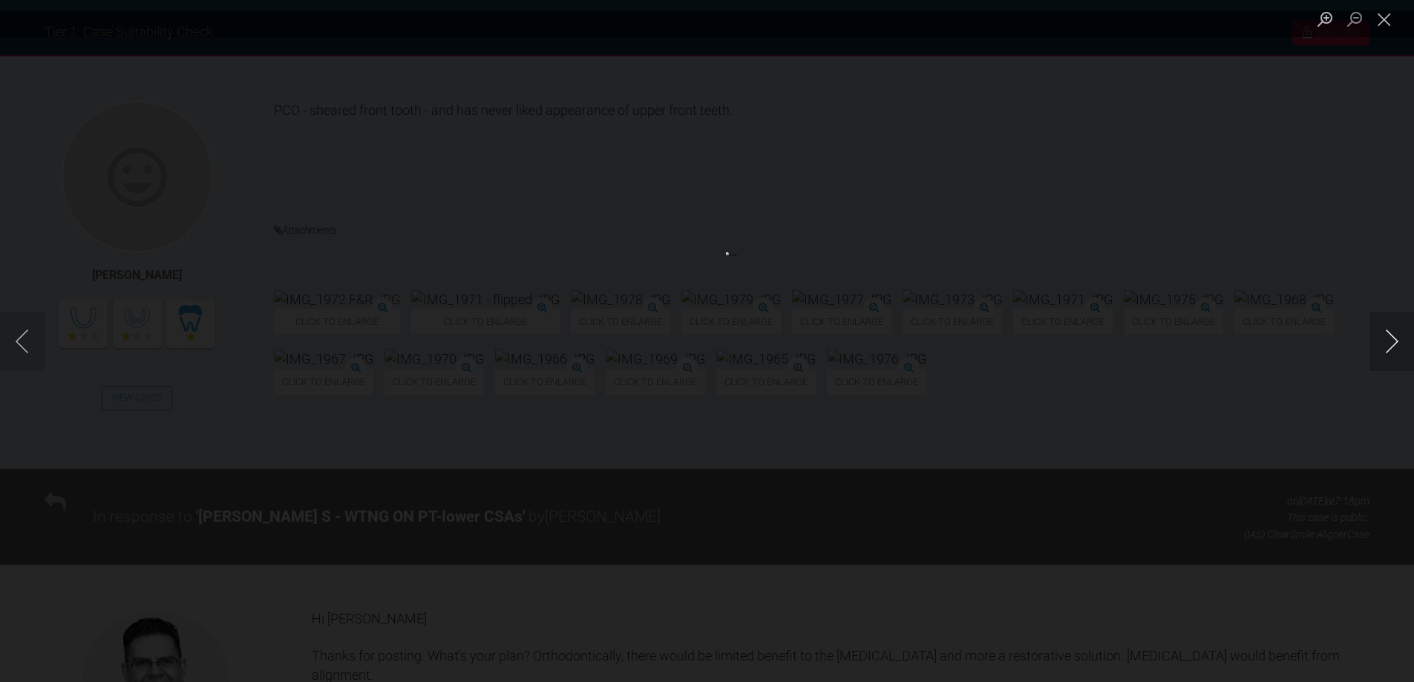
click at [1392, 341] on button "Next image" at bounding box center [1391, 341] width 45 height 59
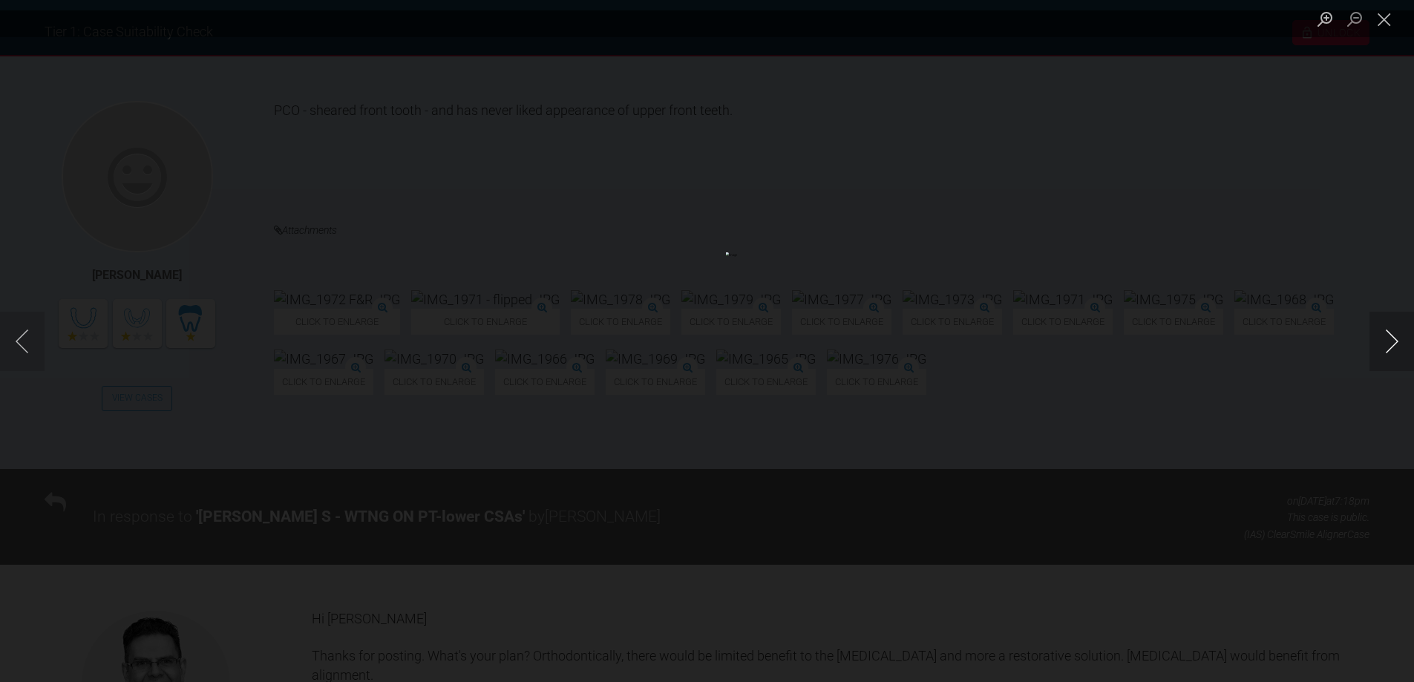
click at [1402, 346] on button "Next image" at bounding box center [1391, 341] width 45 height 59
click at [1400, 347] on button "Next image" at bounding box center [1391, 341] width 45 height 59
click at [1385, 18] on button "Close lightbox" at bounding box center [1384, 19] width 30 height 26
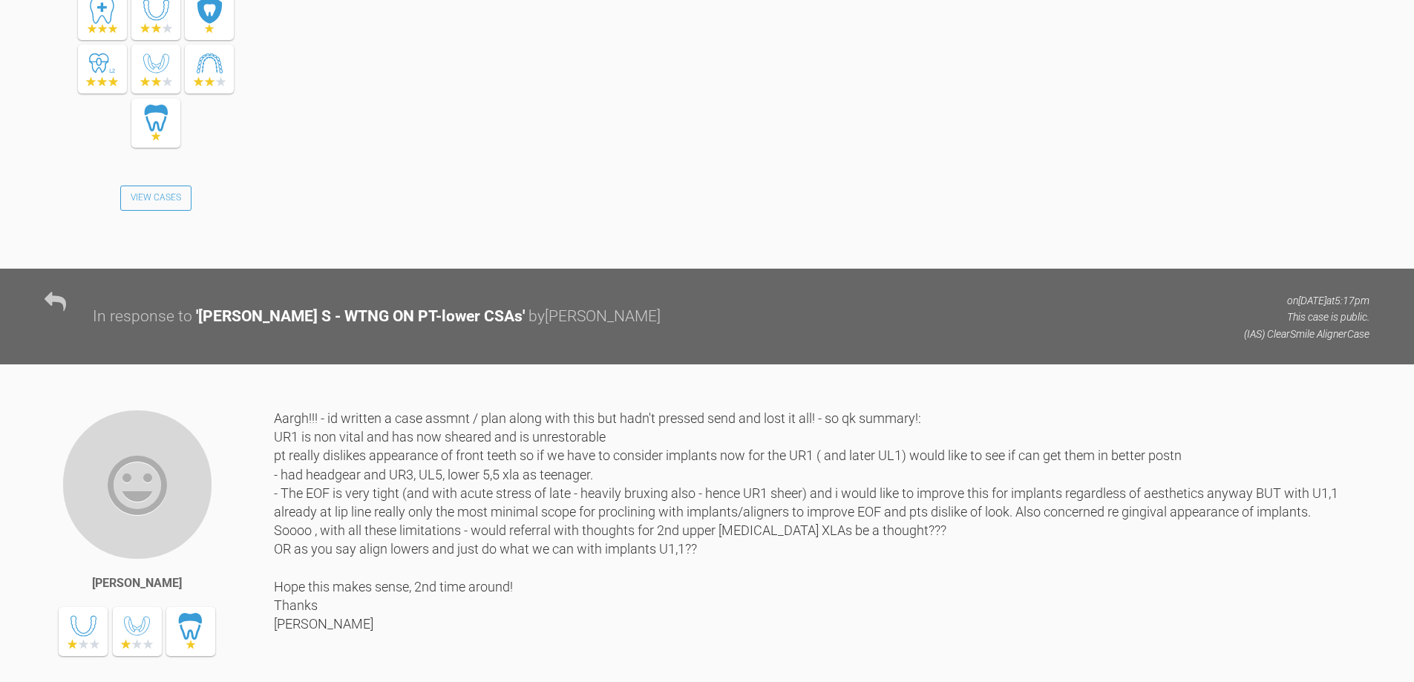
scroll to position [1336, 0]
